Goal: Information Seeking & Learning: Learn about a topic

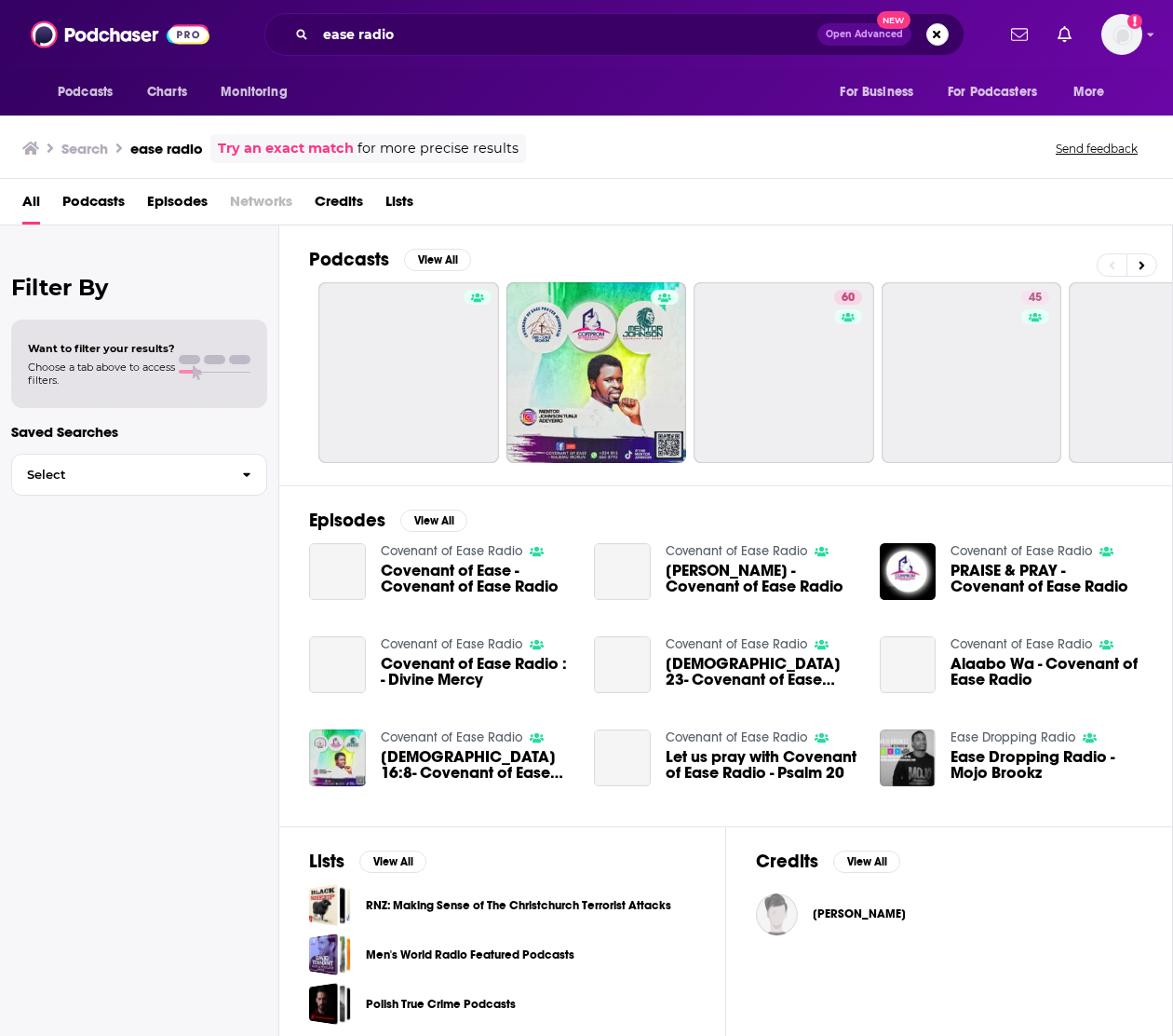
click at [624, 232] on div "Podcasts View All 60 45 36 37 38 + 117" at bounding box center [742, 354] width 864 height 260
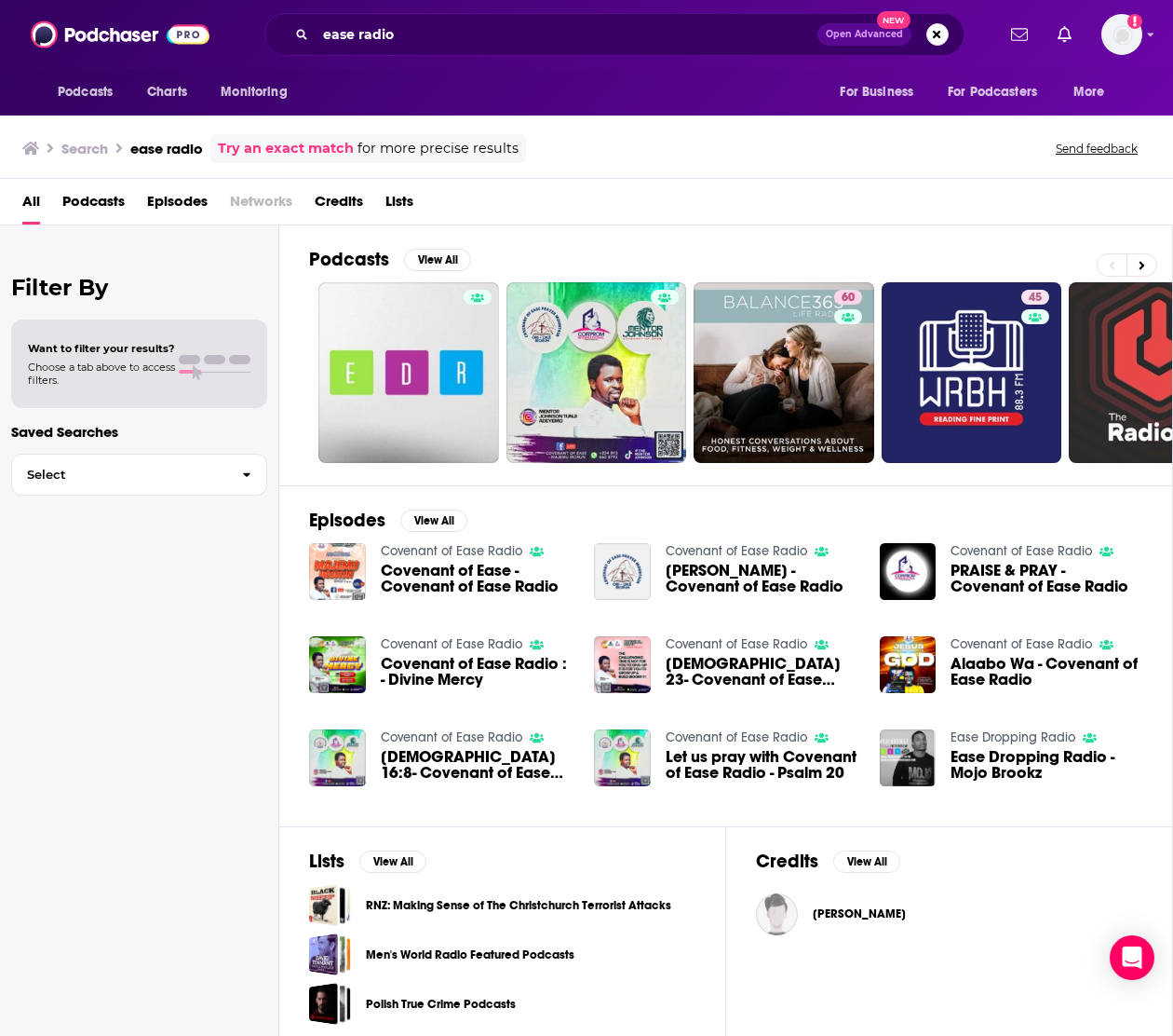
click at [596, 182] on div "All Podcasts Episodes Networks Credits Lists" at bounding box center [586, 203] width 1173 height 47
click at [393, 14] on div "ease radio Open Advanced New" at bounding box center [614, 34] width 700 height 43
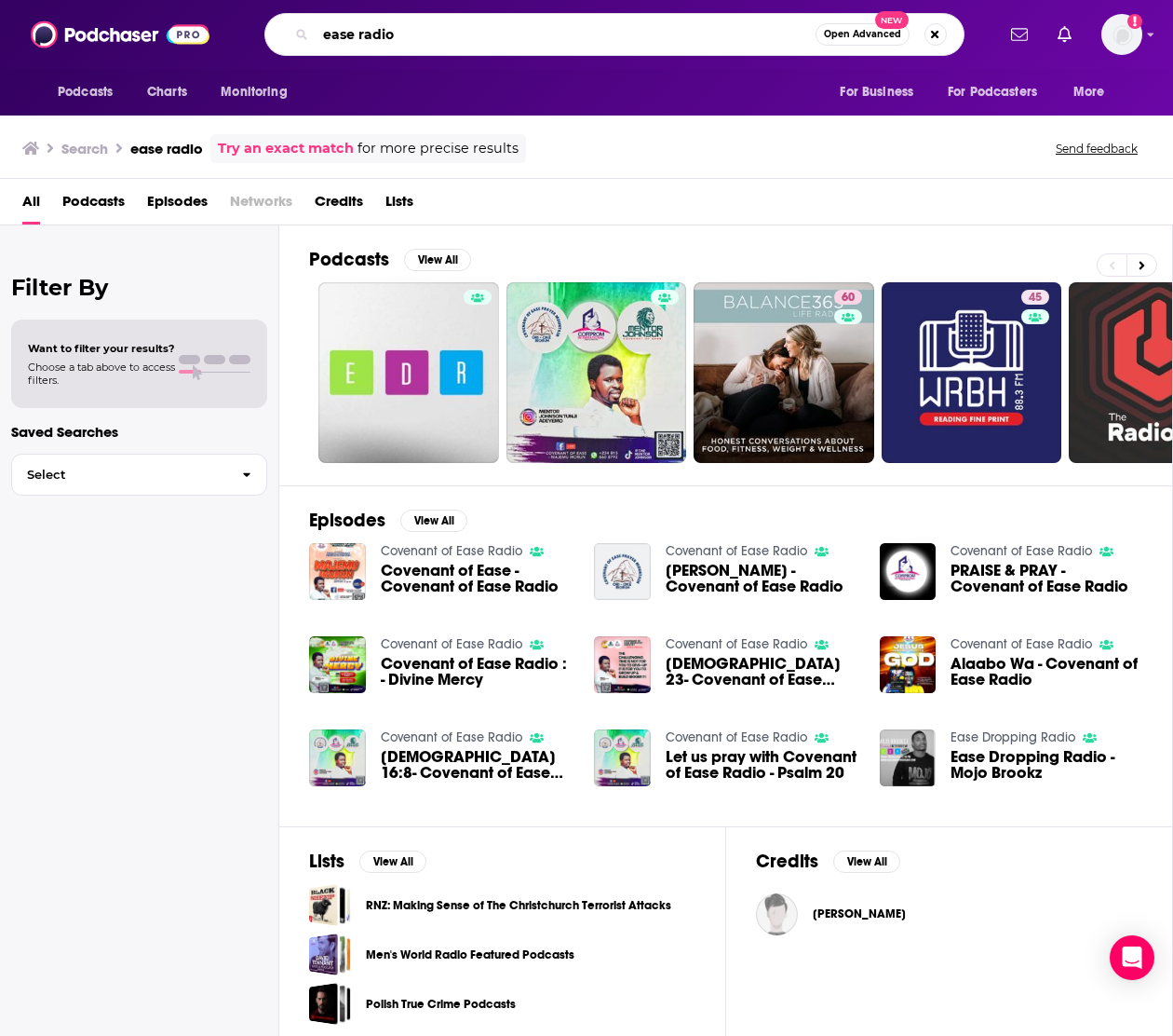
click at [393, 27] on input "ease radio" at bounding box center [566, 34] width 500 height 30
type input "ease"
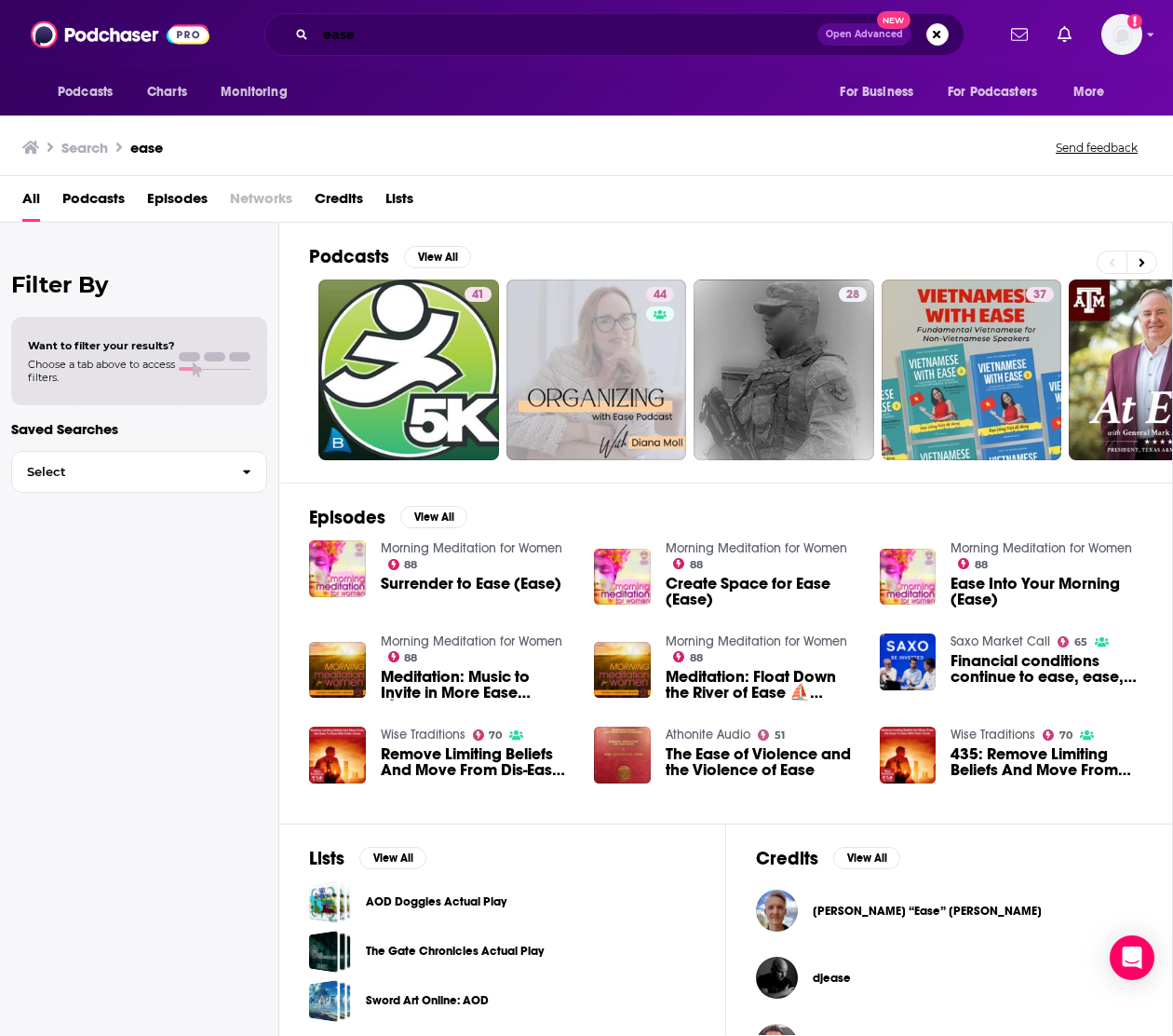
click at [361, 29] on input "ease" at bounding box center [567, 34] width 502 height 30
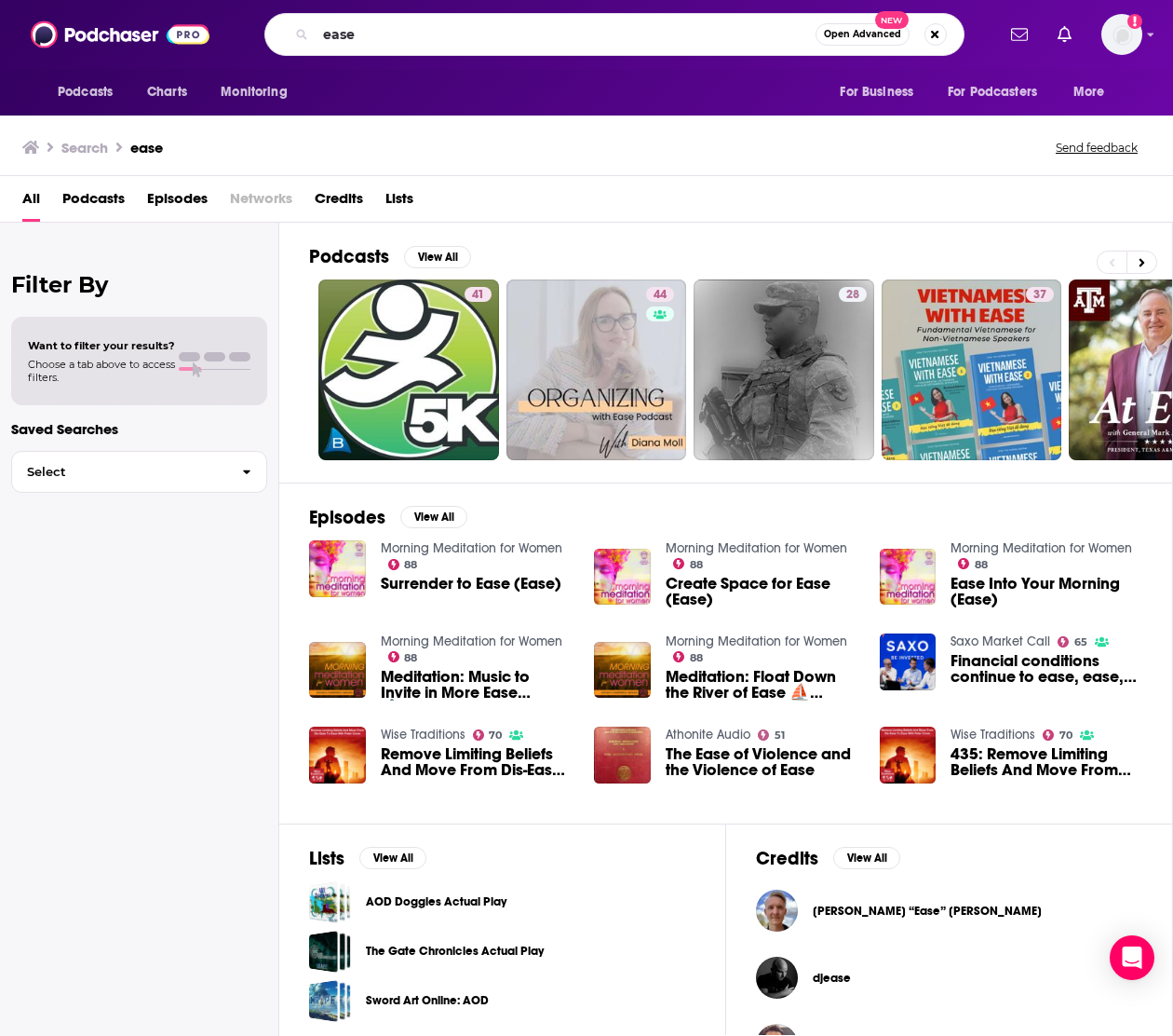
click at [833, 213] on div "All Podcasts Episodes Networks Credits Lists" at bounding box center [590, 202] width 1136 height 38
